Goal: Information Seeking & Learning: Check status

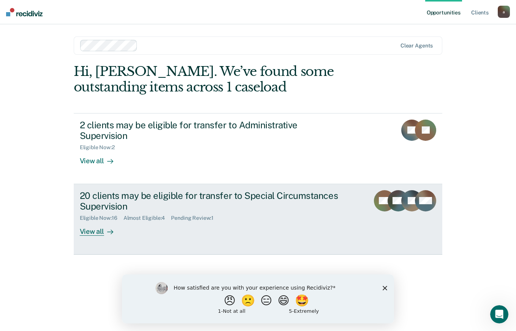
click at [305, 212] on div "Eligible Now : 16 Almost Eligible : 4 Pending Review : 1" at bounding box center [213, 217] width 267 height 10
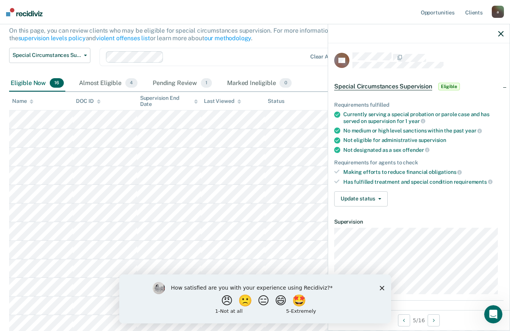
scroll to position [70, 0]
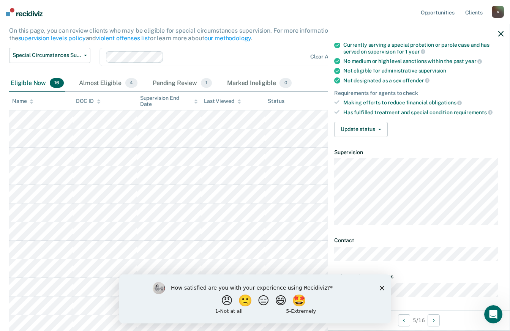
click at [382, 286] on icon "Close survey" at bounding box center [382, 288] width 5 height 5
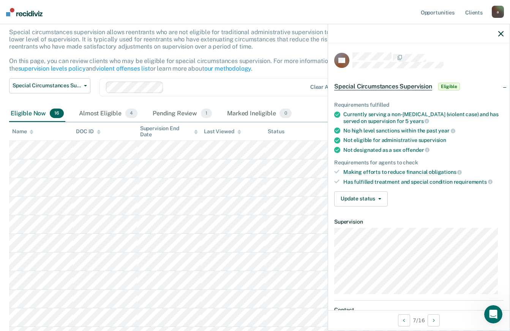
scroll to position [17, 0]
